Goal: Task Accomplishment & Management: Complete application form

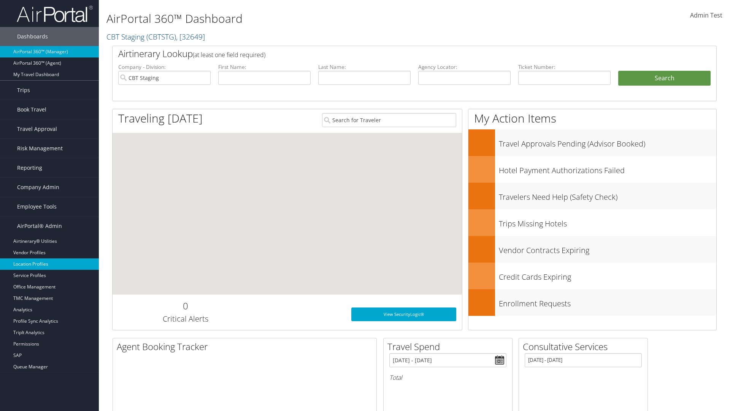
click at [49, 264] on link "Location Profiles" at bounding box center [49, 263] width 99 height 11
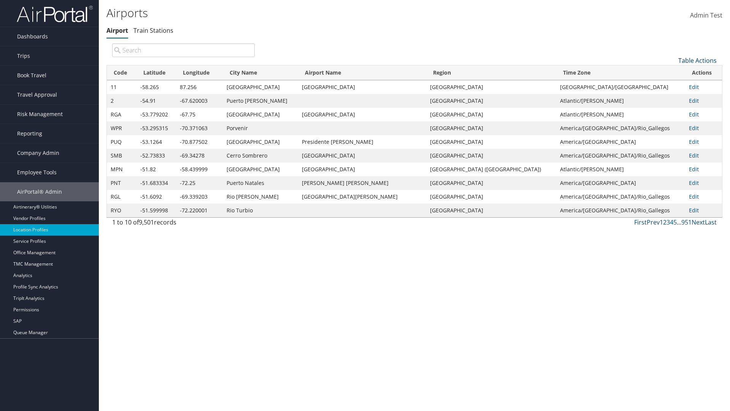
click at [697, 60] on link "Table Actions" at bounding box center [697, 60] width 38 height 8
click at [672, 72] on link "New Record" at bounding box center [672, 72] width 100 height 13
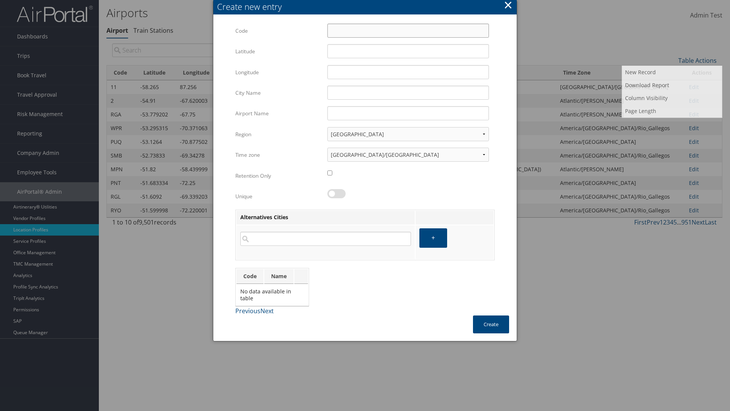
click at [408, 30] on input "Code" at bounding box center [408, 31] width 162 height 14
type input "?i"
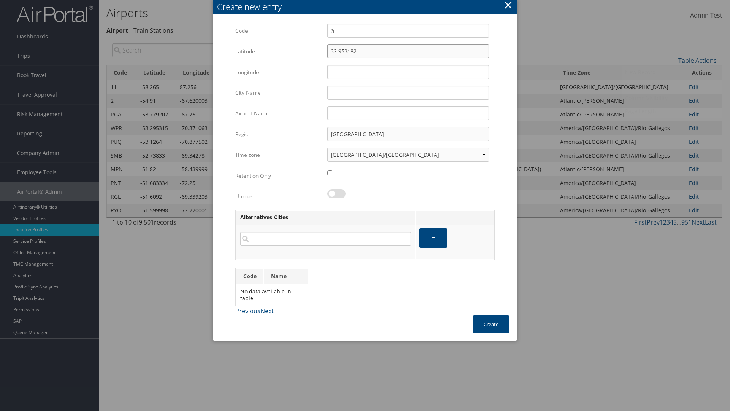
click at [408, 51] on input "32.953182" at bounding box center [408, 51] width 162 height 14
type input "32.953182"
click at [408, 72] on input "12.016439" at bounding box center [408, 72] width 162 height 14
type input "12.016439"
click at [408, 92] on input "City Name" at bounding box center [408, 93] width 162 height 14
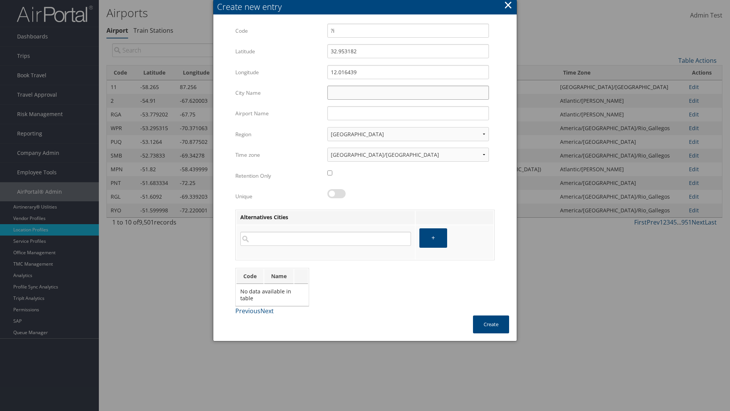
type input "Zwara"
type input "?i"
type input "Zwara"
click at [491, 324] on button "Create" at bounding box center [491, 324] width 36 height 18
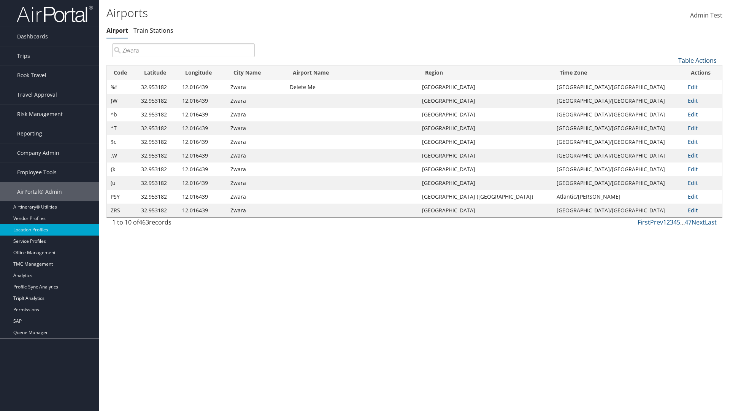
type input "Zwara"
click at [697, 60] on link "Table Actions" at bounding box center [697, 60] width 38 height 8
click at [672, 85] on link "Download Report" at bounding box center [672, 85] width 100 height 13
click at [697, 60] on link "Table Actions" at bounding box center [697, 60] width 38 height 8
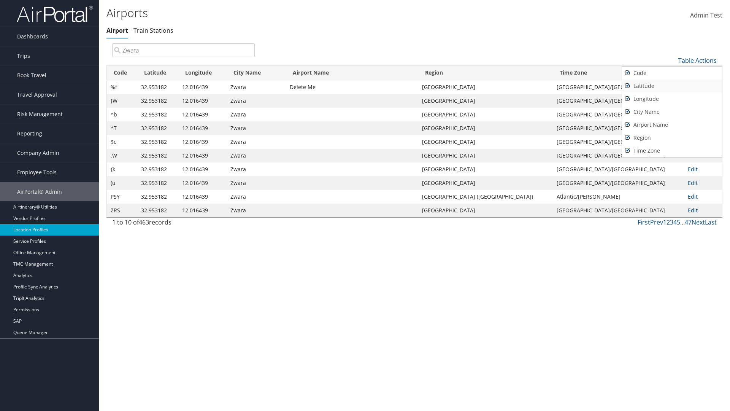
click at [672, 73] on link "Code" at bounding box center [672, 73] width 100 height 13
click at [672, 86] on link "Latitude" at bounding box center [672, 85] width 100 height 13
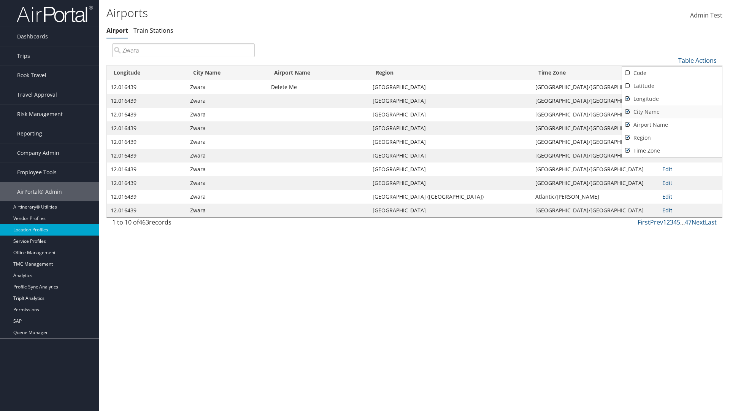
click at [672, 98] on link "Longitude" at bounding box center [672, 98] width 100 height 13
click at [672, 111] on link "City Name" at bounding box center [672, 111] width 100 height 13
click at [672, 124] on link "Airport Name" at bounding box center [672, 124] width 100 height 13
click at [672, 137] on link "Region" at bounding box center [672, 137] width 100 height 13
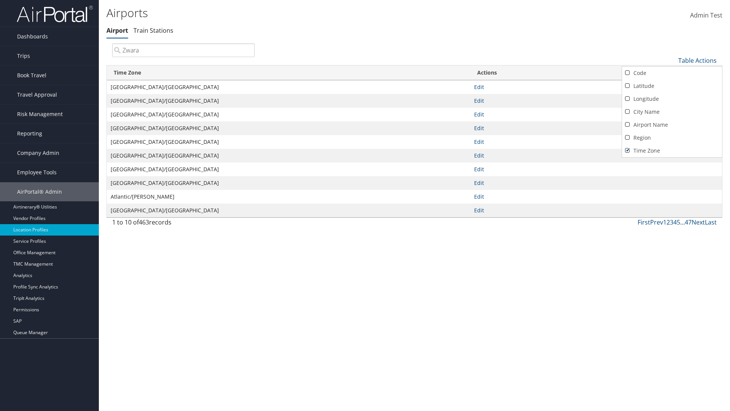
click at [365, 205] on div at bounding box center [365, 205] width 730 height 411
click at [697, 60] on link "Table Actions" at bounding box center [697, 60] width 38 height 8
click at [672, 73] on link "Code" at bounding box center [672, 73] width 100 height 13
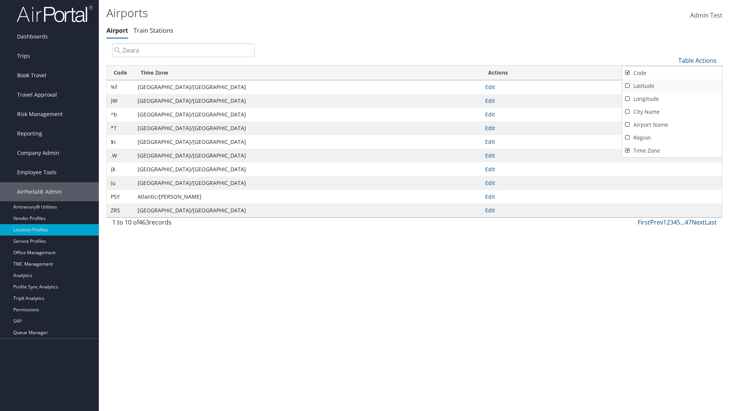
click at [672, 86] on link "Latitude" at bounding box center [672, 85] width 100 height 13
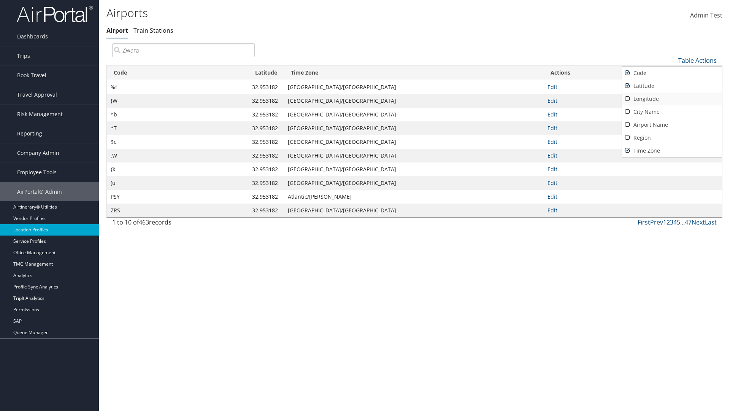
click at [672, 98] on link "Longitude" at bounding box center [672, 98] width 100 height 13
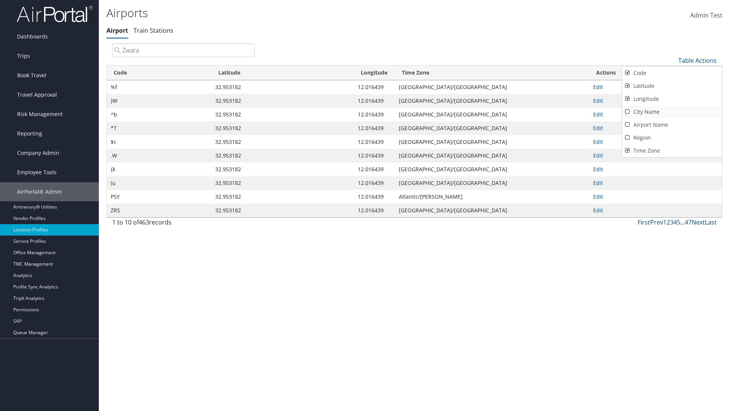
click at [672, 111] on link "City Name" at bounding box center [672, 111] width 100 height 13
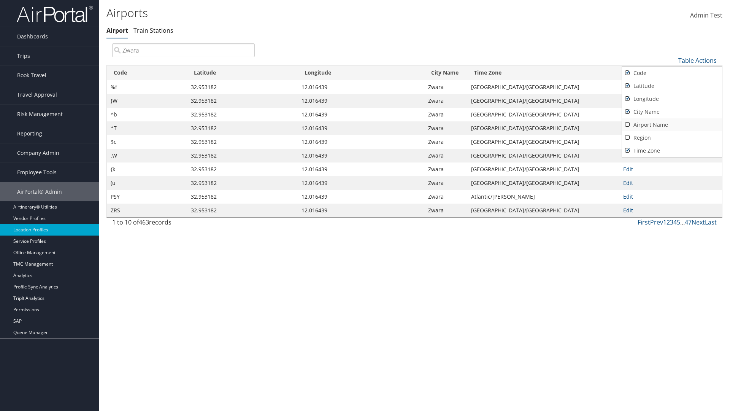
click at [672, 124] on link "Airport Name" at bounding box center [672, 124] width 100 height 13
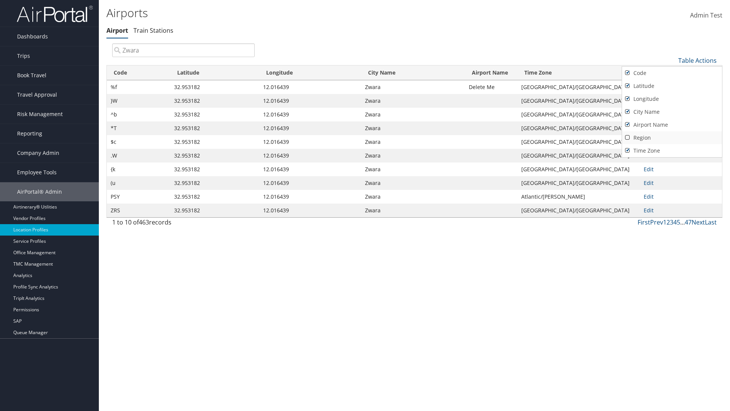
click at [672, 137] on link "Region" at bounding box center [672, 137] width 100 height 13
